Goal: Task Accomplishment & Management: Use online tool/utility

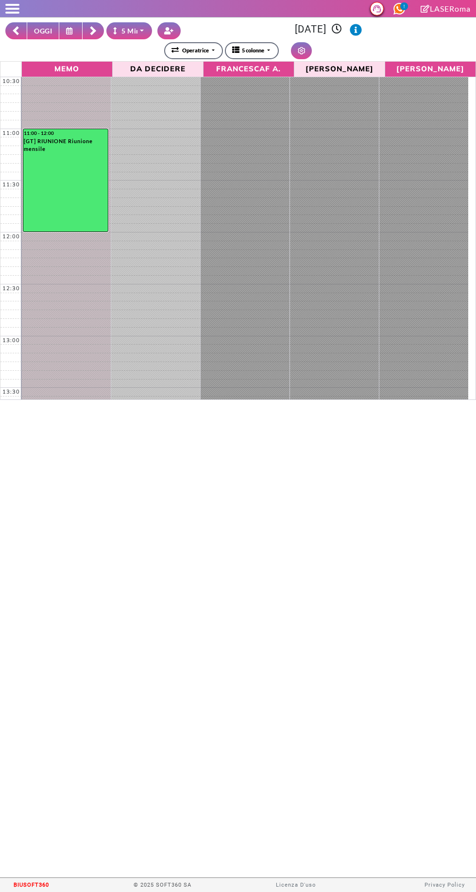
select select "*"
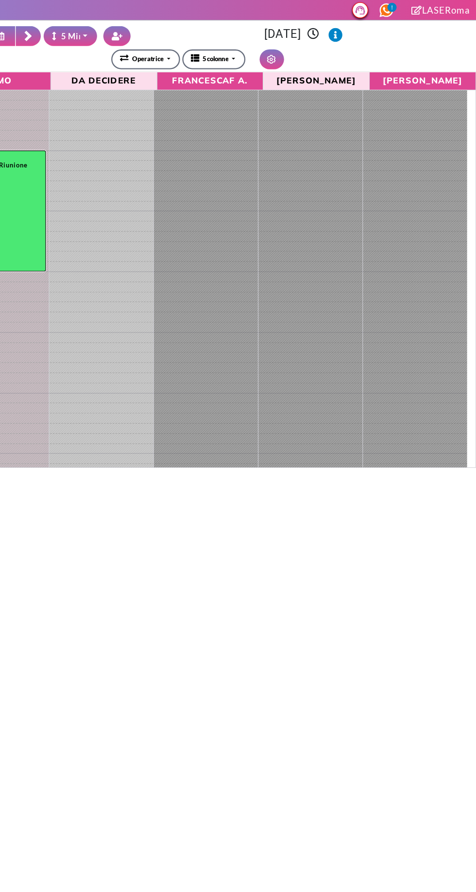
click at [93, 31] on rect at bounding box center [93, 32] width 6 height 6
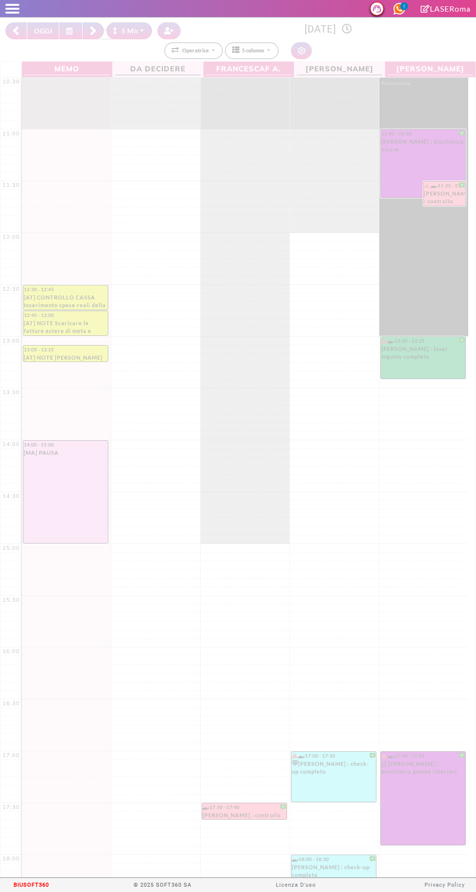
select select "*"
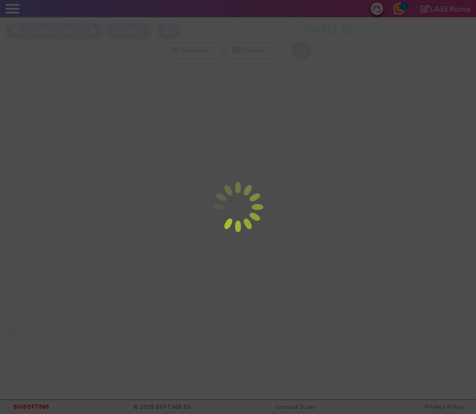
select select "*"
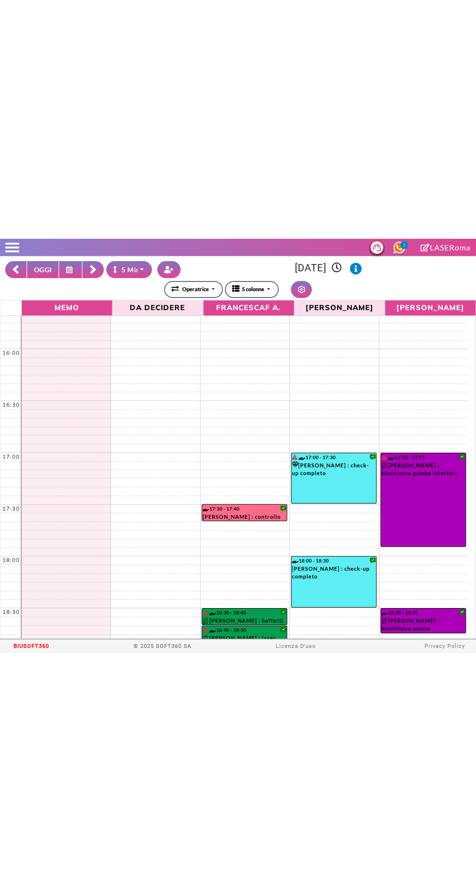
scroll to position [662, 0]
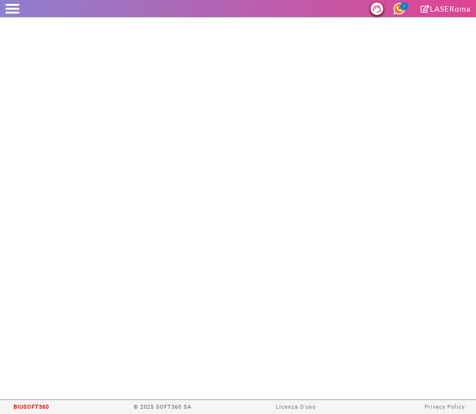
select select "*"
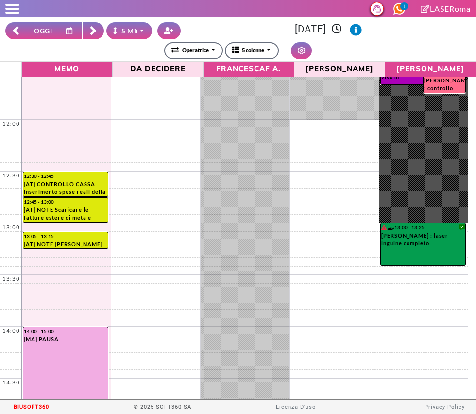
scroll to position [183, 0]
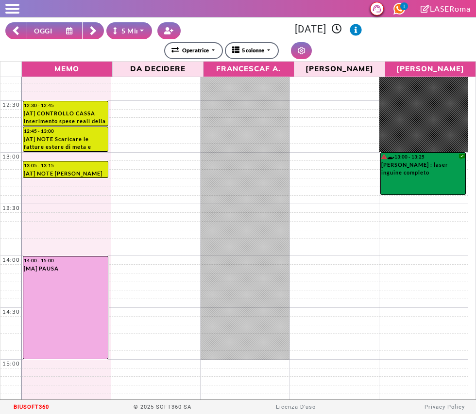
click at [40, 36] on button "OGGI" at bounding box center [43, 30] width 33 height 17
type input "**********"
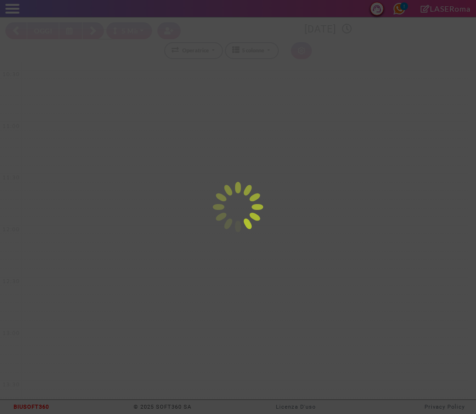
select select "*"
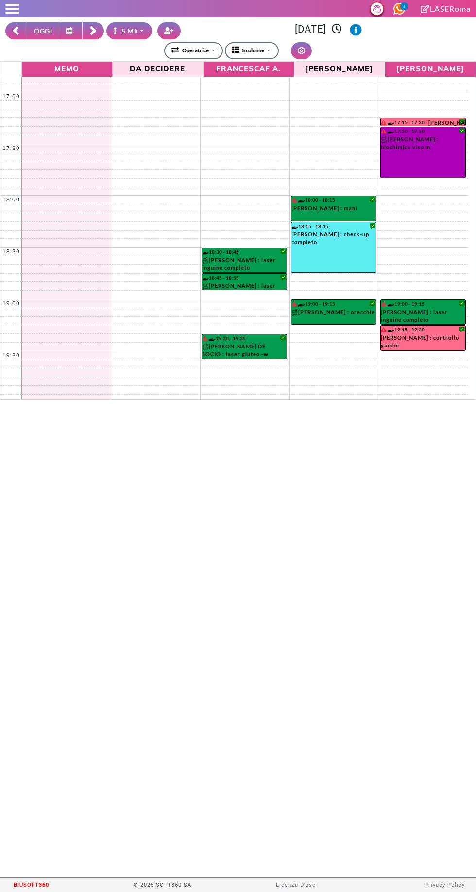
scroll to position [662, 0]
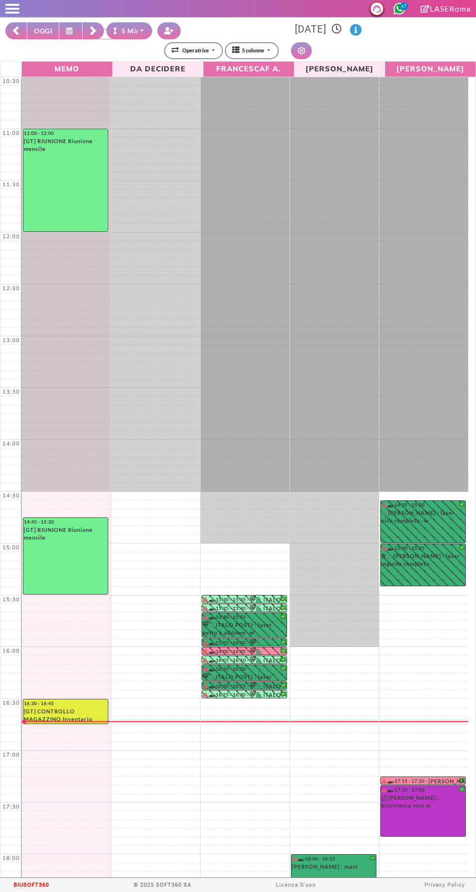
select select "*"
